Goal: Use online tool/utility: Utilize a website feature to perform a specific function

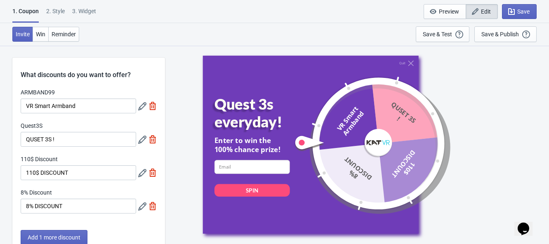
click at [85, 7] on div "3. Widget" at bounding box center [84, 14] width 24 height 14
select select "specificURL"
select select "once"
select select "circle"
select select "bottom_right"
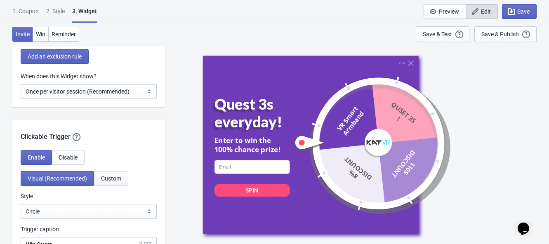
scroll to position [824, 0]
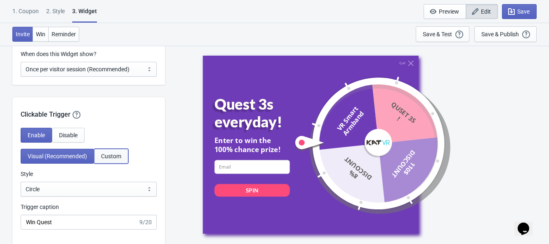
click at [119, 160] on span "Custom" at bounding box center [111, 156] width 20 height 7
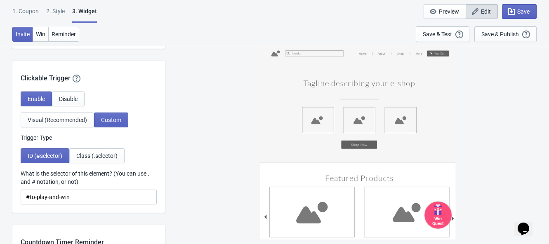
scroll to position [876, 0]
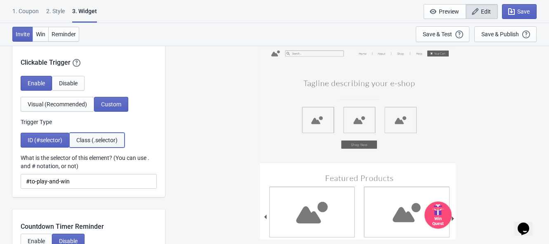
click at [112, 143] on span "Class (.selector)" at bounding box center [96, 140] width 41 height 7
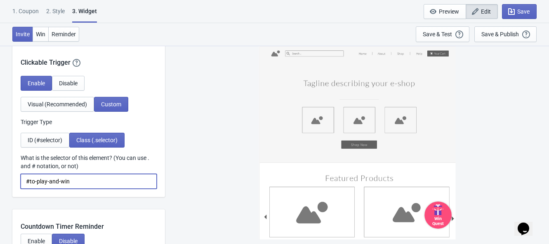
click at [72, 189] on input "#to-play-and-win" at bounding box center [89, 181] width 136 height 15
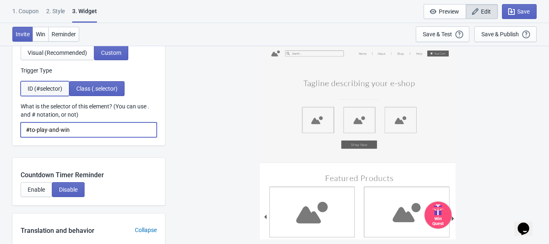
click at [46, 92] on span "ID (#selector)" at bounding box center [45, 88] width 35 height 7
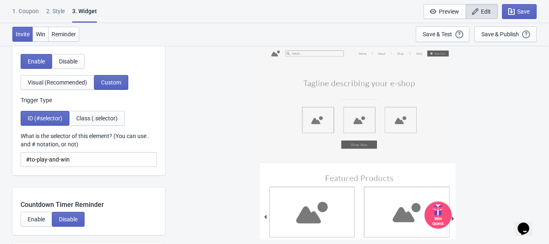
scroll to position [876, 0]
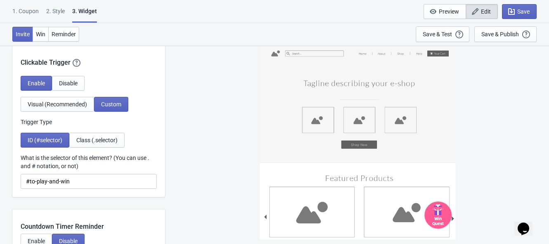
click at [448, 219] on div "Win Quest" at bounding box center [437, 220] width 24 height 11
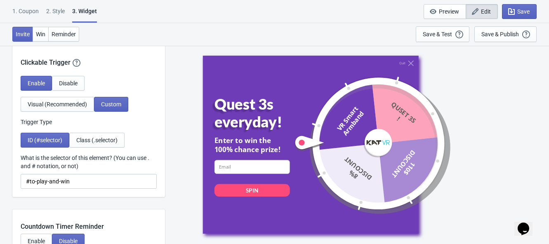
click at [414, 61] on div "Quit" at bounding box center [310, 62] width 216 height 5
click at [408, 63] on icon at bounding box center [410, 62] width 5 height 5
click at [95, 143] on span "Class (.selector)" at bounding box center [96, 140] width 41 height 7
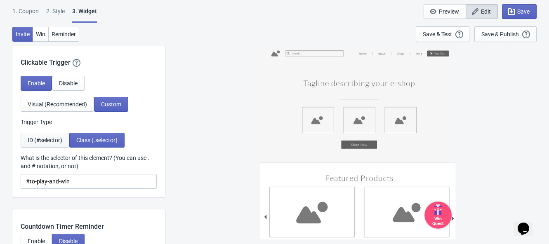
click at [44, 143] on span "ID (#selector)" at bounding box center [45, 140] width 35 height 7
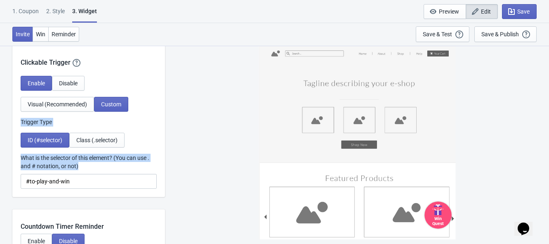
drag, startPoint x: 14, startPoint y: 131, endPoint x: 108, endPoint y: 177, distance: 104.2
click at [108, 177] on div "Enable Disable Visual (Recommended) Custom Trigger Type ID (#selector) Class (.…" at bounding box center [88, 136] width 153 height 121
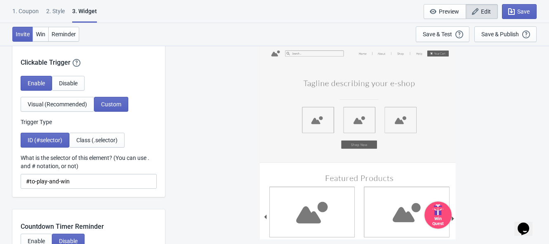
click at [216, 153] on div "Win Quest" at bounding box center [357, 144] width 376 height 198
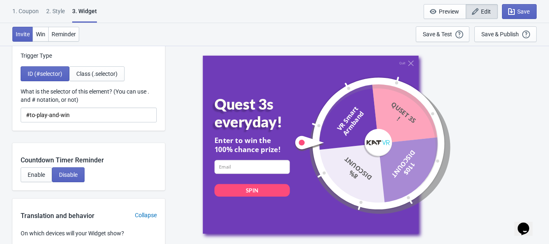
scroll to position [928, 0]
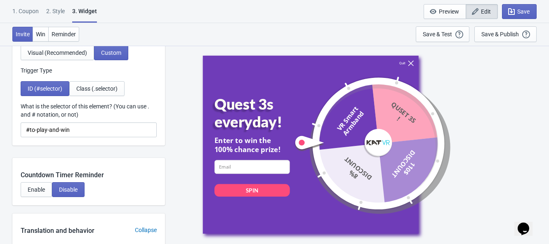
click at [404, 63] on div "Quit" at bounding box center [406, 62] width 14 height 5
click at [399, 63] on div "Quit" at bounding box center [402, 63] width 6 height 4
click at [409, 63] on icon at bounding box center [410, 62] width 5 height 5
